Goal: Transaction & Acquisition: Obtain resource

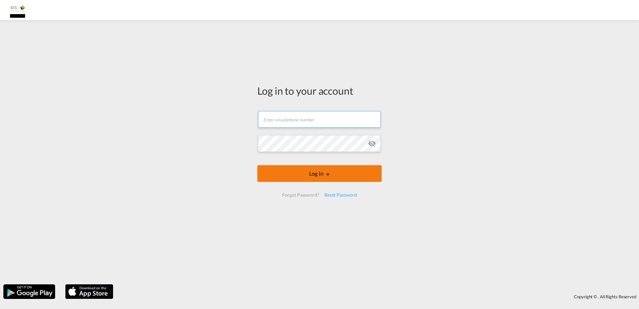
type input "[DOMAIN_NAME][EMAIL_ADDRESS][DOMAIN_NAME]"
click at [309, 175] on button "Log In" at bounding box center [319, 173] width 124 height 17
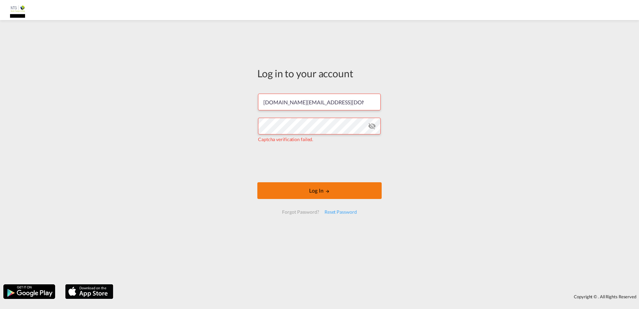
click at [300, 187] on button "Log In" at bounding box center [319, 190] width 124 height 17
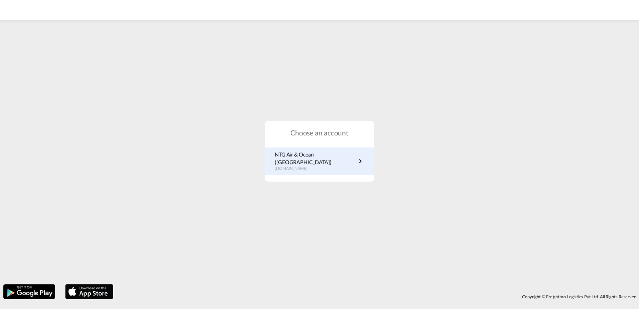
click at [313, 159] on p "NTG Air & Ocean ([GEOGRAPHIC_DATA])" at bounding box center [316, 158] width 82 height 15
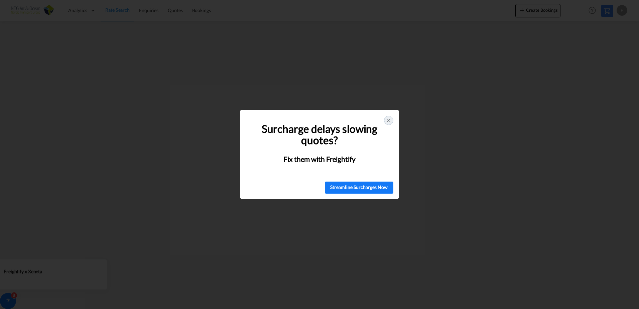
click at [392, 117] on div at bounding box center [388, 120] width 9 height 9
click at [390, 119] on icon at bounding box center [388, 120] width 5 height 5
